Goal: Information Seeking & Learning: Learn about a topic

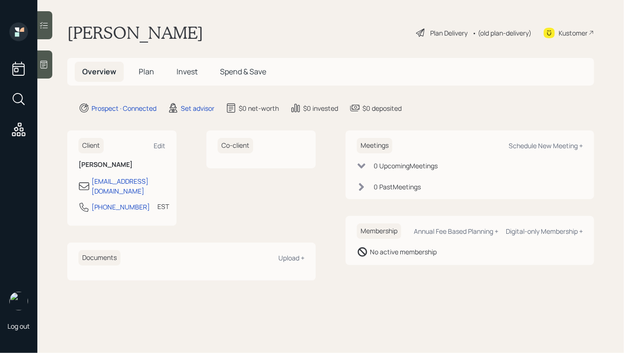
click at [44, 64] on icon at bounding box center [43, 64] width 9 height 9
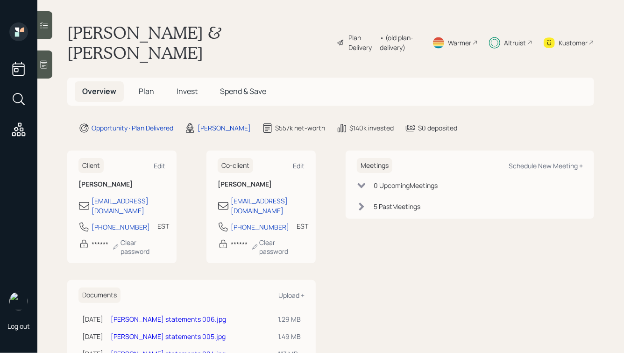
click at [184, 71] on main "Glenn Munson & Kathleen Wright Plan Delivery • (old plan-delivery) Warmer Altru…" at bounding box center [330, 176] width 587 height 353
click at [243, 88] on span "Spend & Save" at bounding box center [243, 91] width 46 height 10
